Goal: Submit feedback/report problem

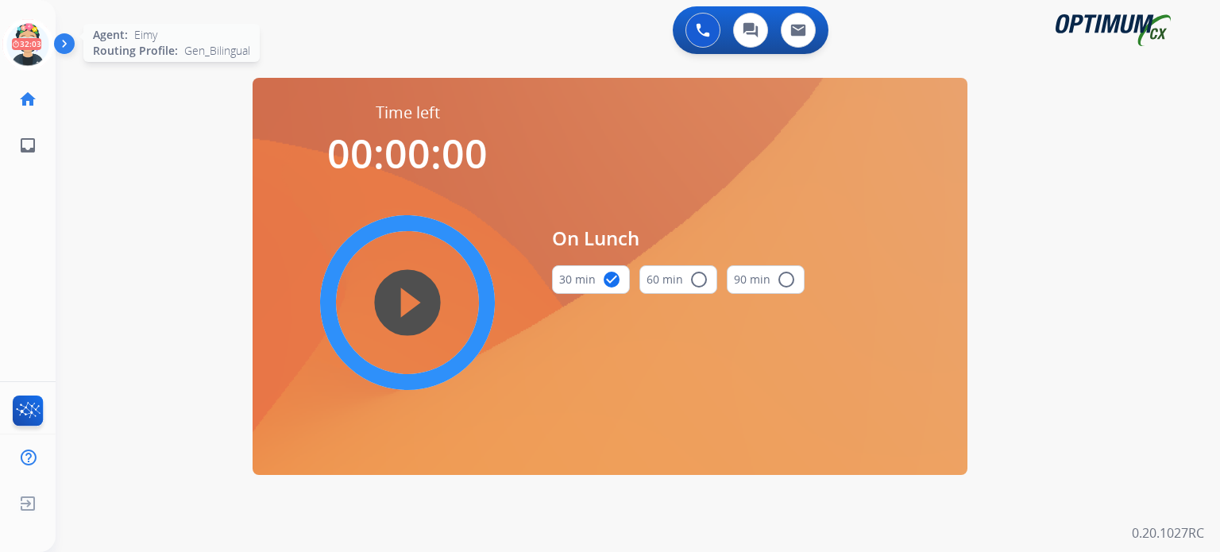
click at [16, 60] on icon at bounding box center [28, 45] width 52 height 52
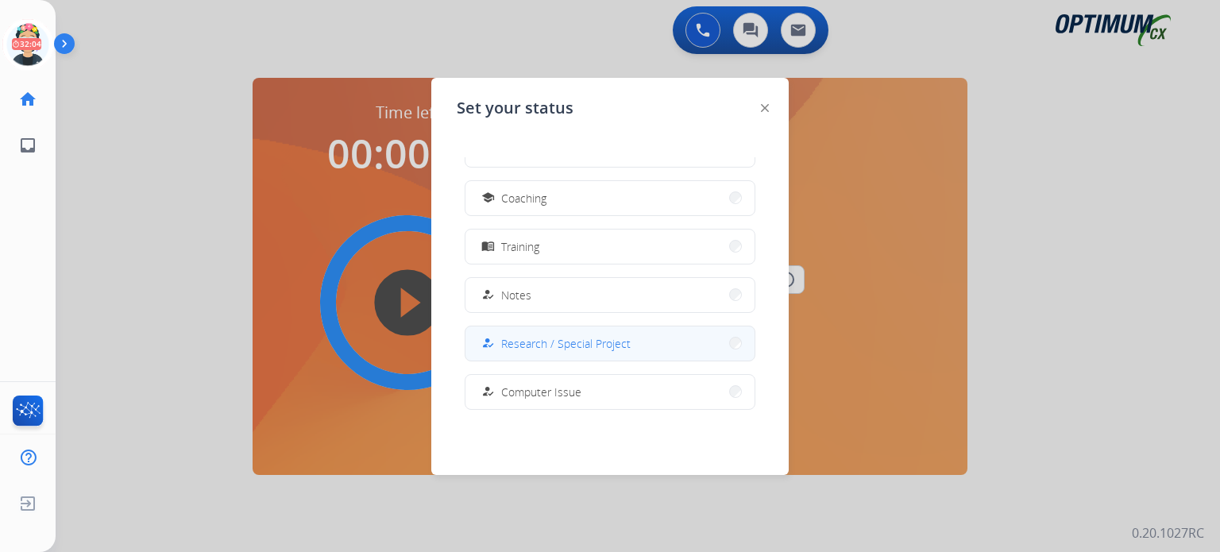
scroll to position [395, 0]
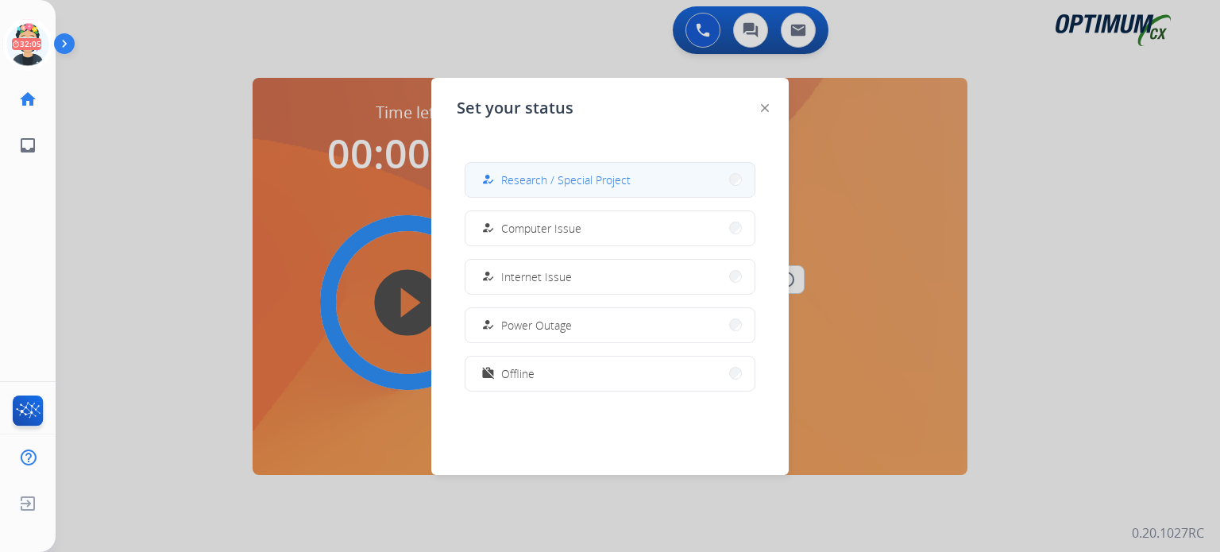
click at [587, 191] on button "how_to_reg Research / Special Project" at bounding box center [609, 180] width 289 height 34
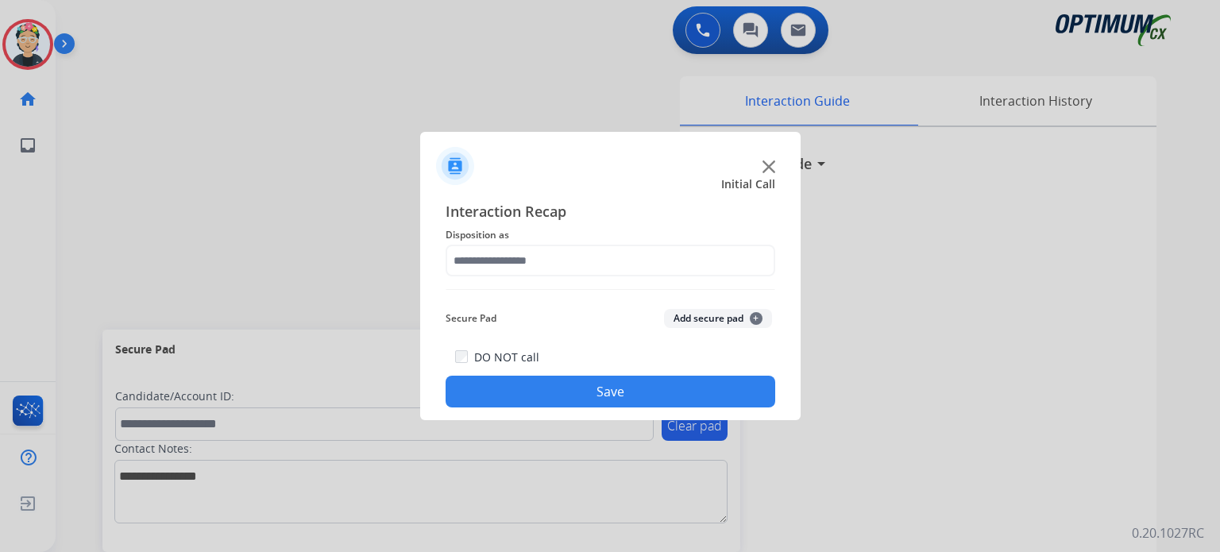
click at [774, 174] on div at bounding box center [610, 160] width 380 height 56
drag, startPoint x: 774, startPoint y: 174, endPoint x: 762, endPoint y: 170, distance: 12.6
click at [772, 174] on div at bounding box center [610, 160] width 380 height 56
click at [753, 165] on div at bounding box center [610, 160] width 380 height 56
click at [770, 164] on img at bounding box center [768, 166] width 13 height 13
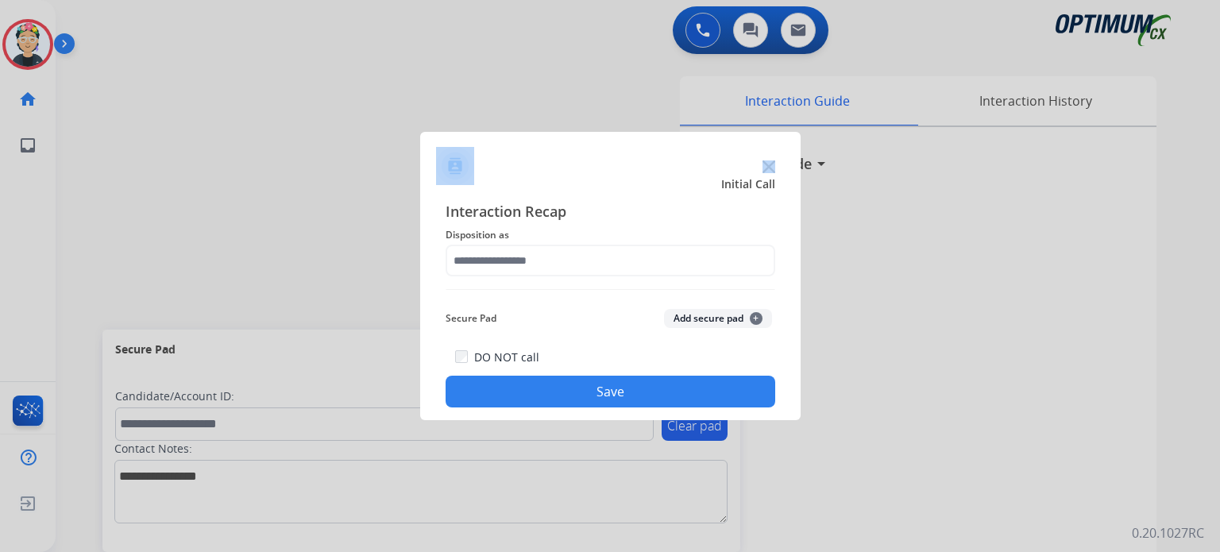
click at [770, 164] on img at bounding box center [768, 166] width 13 height 13
click at [770, 164] on h3 "Interaction Guide" at bounding box center [752, 163] width 119 height 22
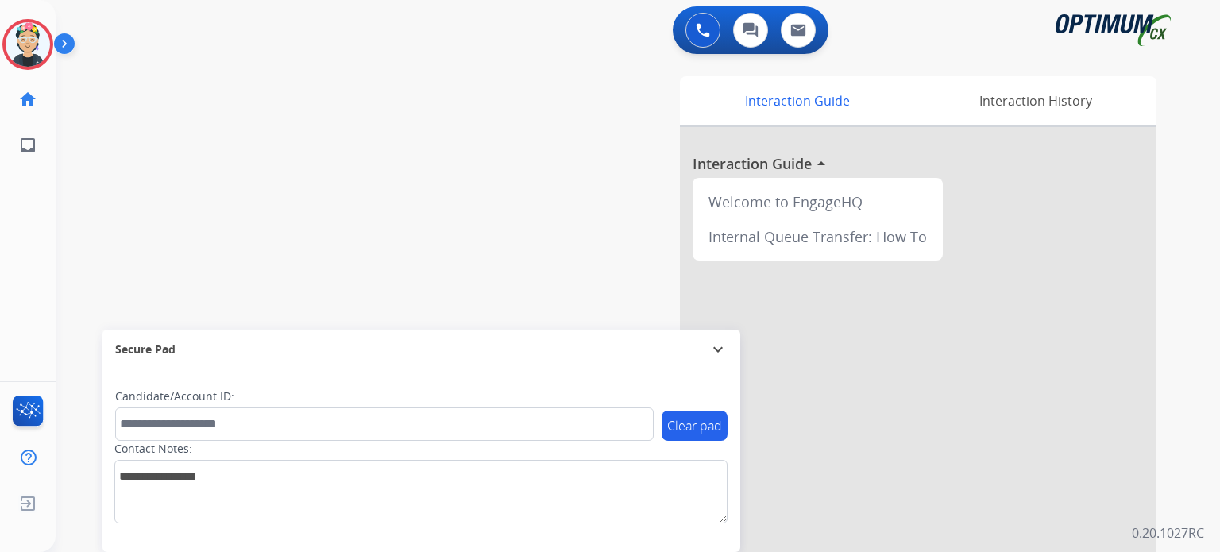
click at [770, 164] on div at bounding box center [918, 423] width 476 height 592
